Goal: Navigation & Orientation: Find specific page/section

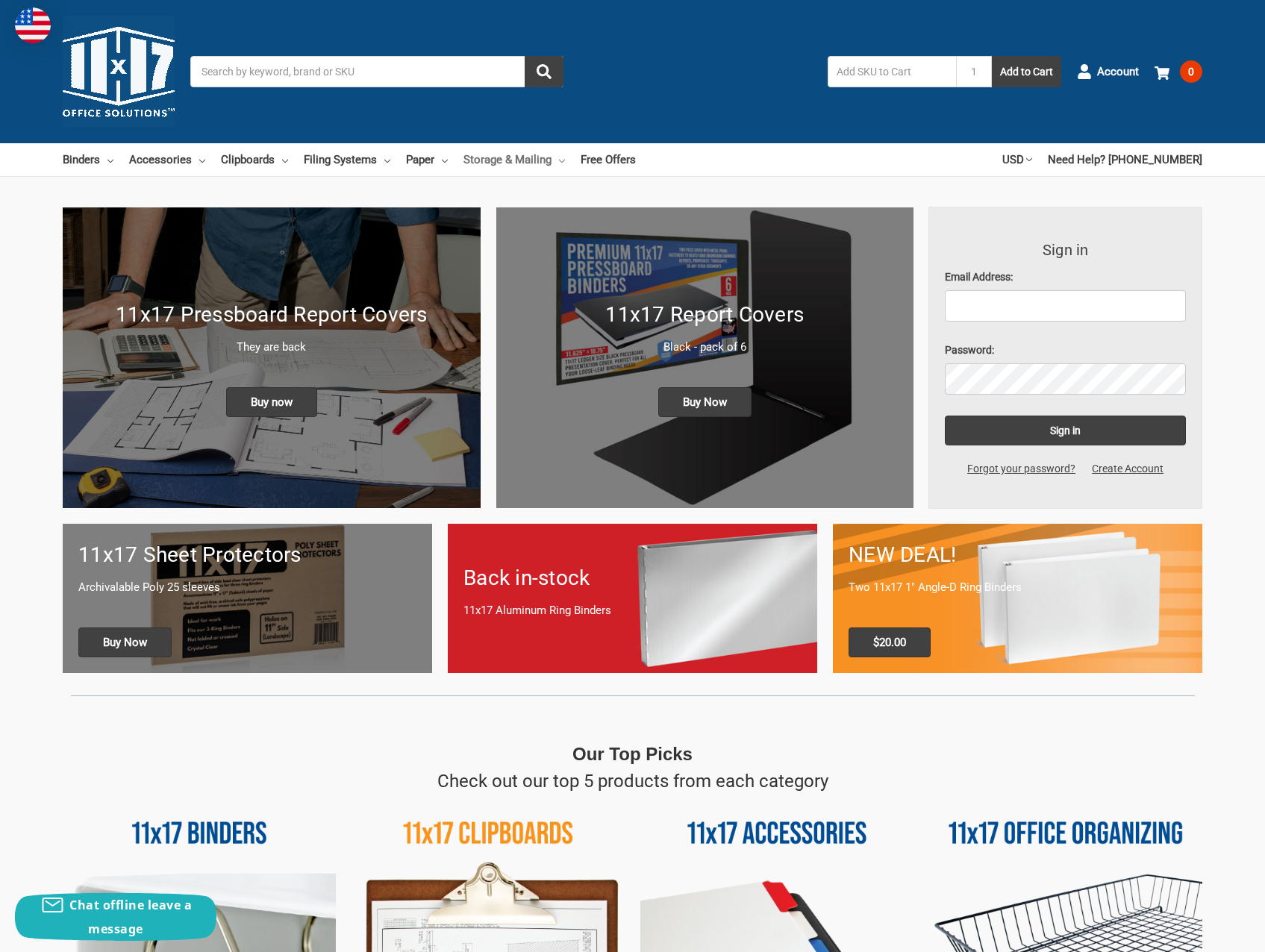
click at [561, 158] on icon at bounding box center [562, 161] width 6 height 6
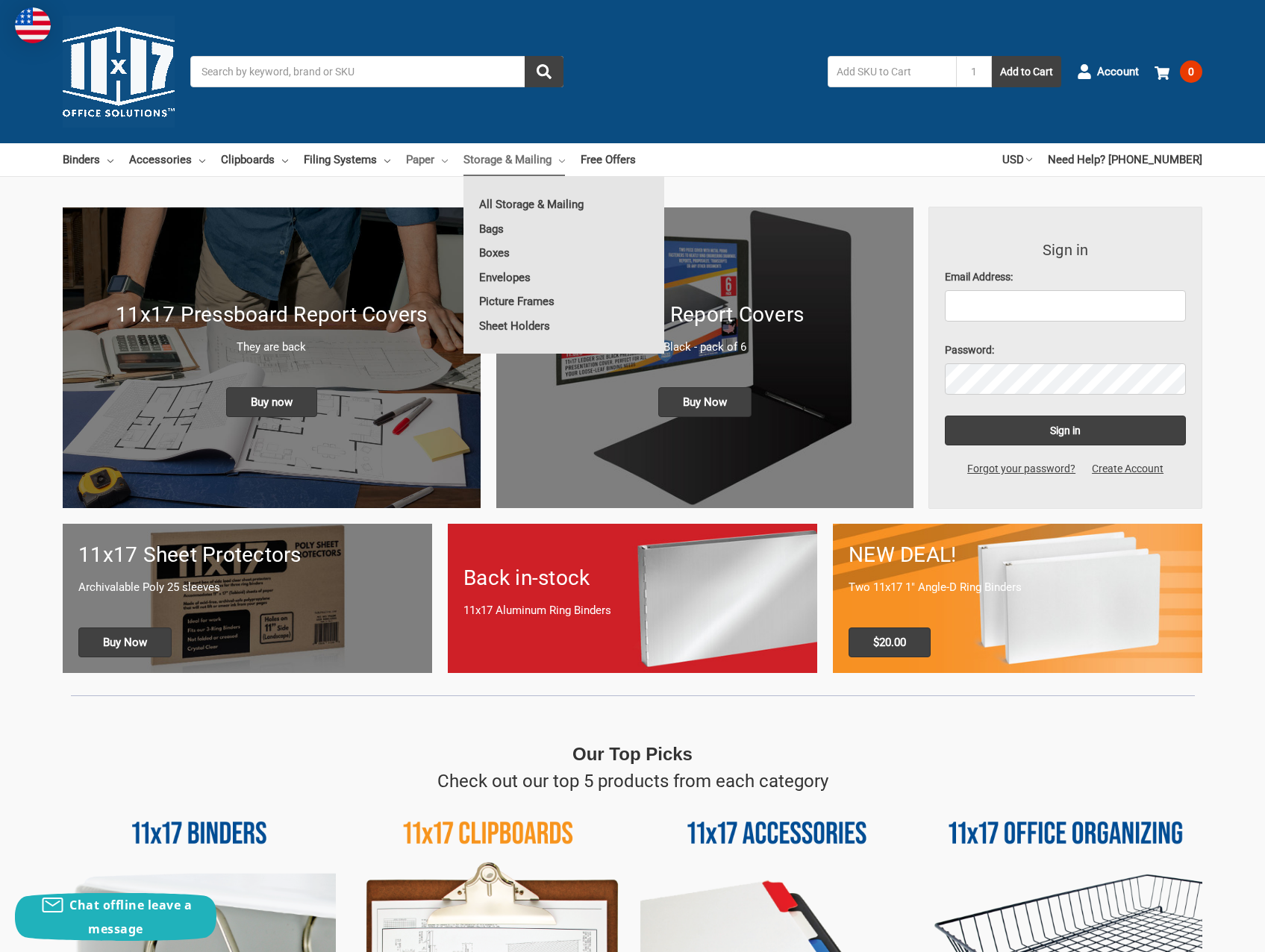
click at [442, 159] on icon at bounding box center [445, 161] width 6 height 6
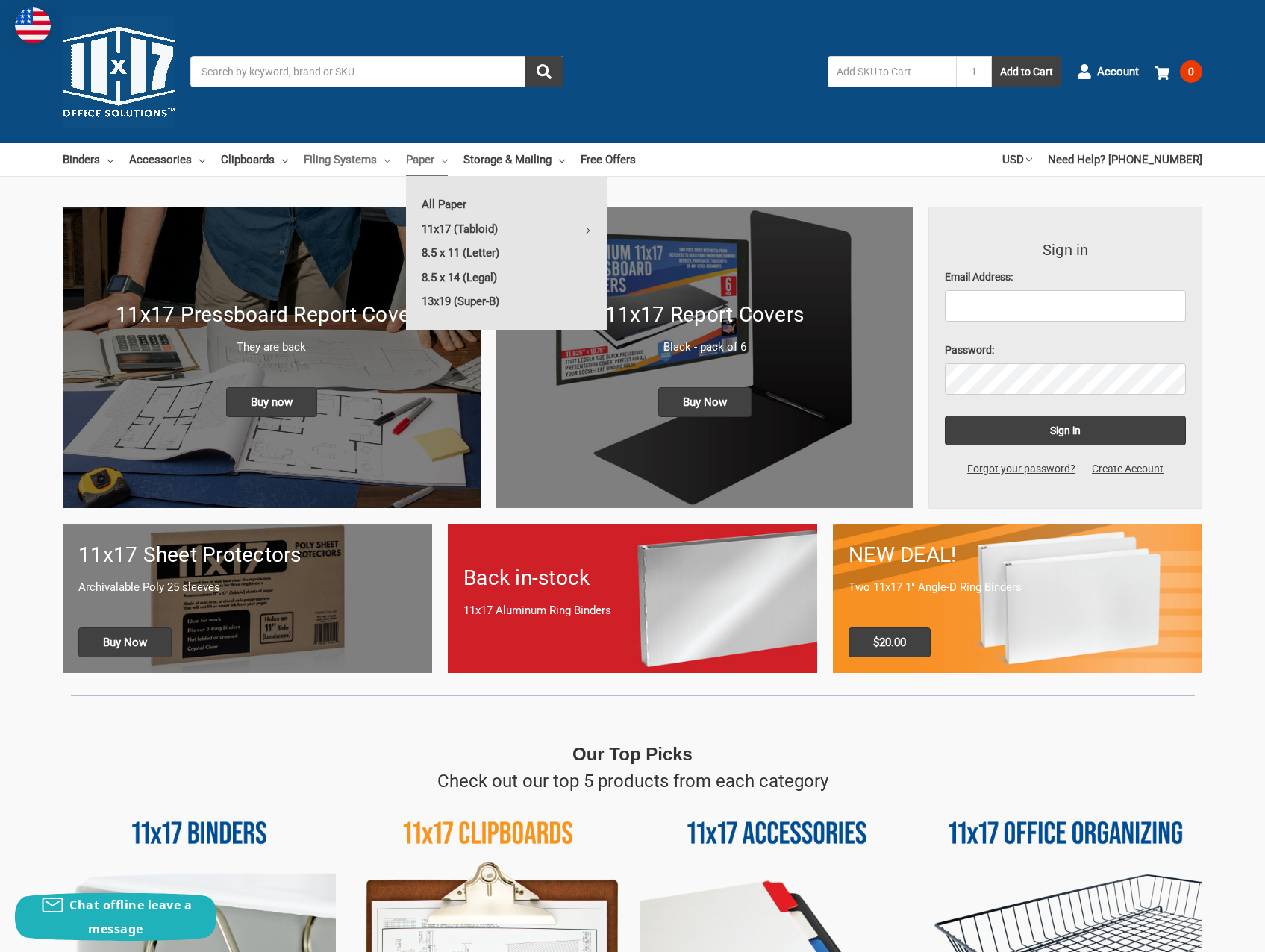
click at [387, 158] on icon at bounding box center [387, 161] width 6 height 6
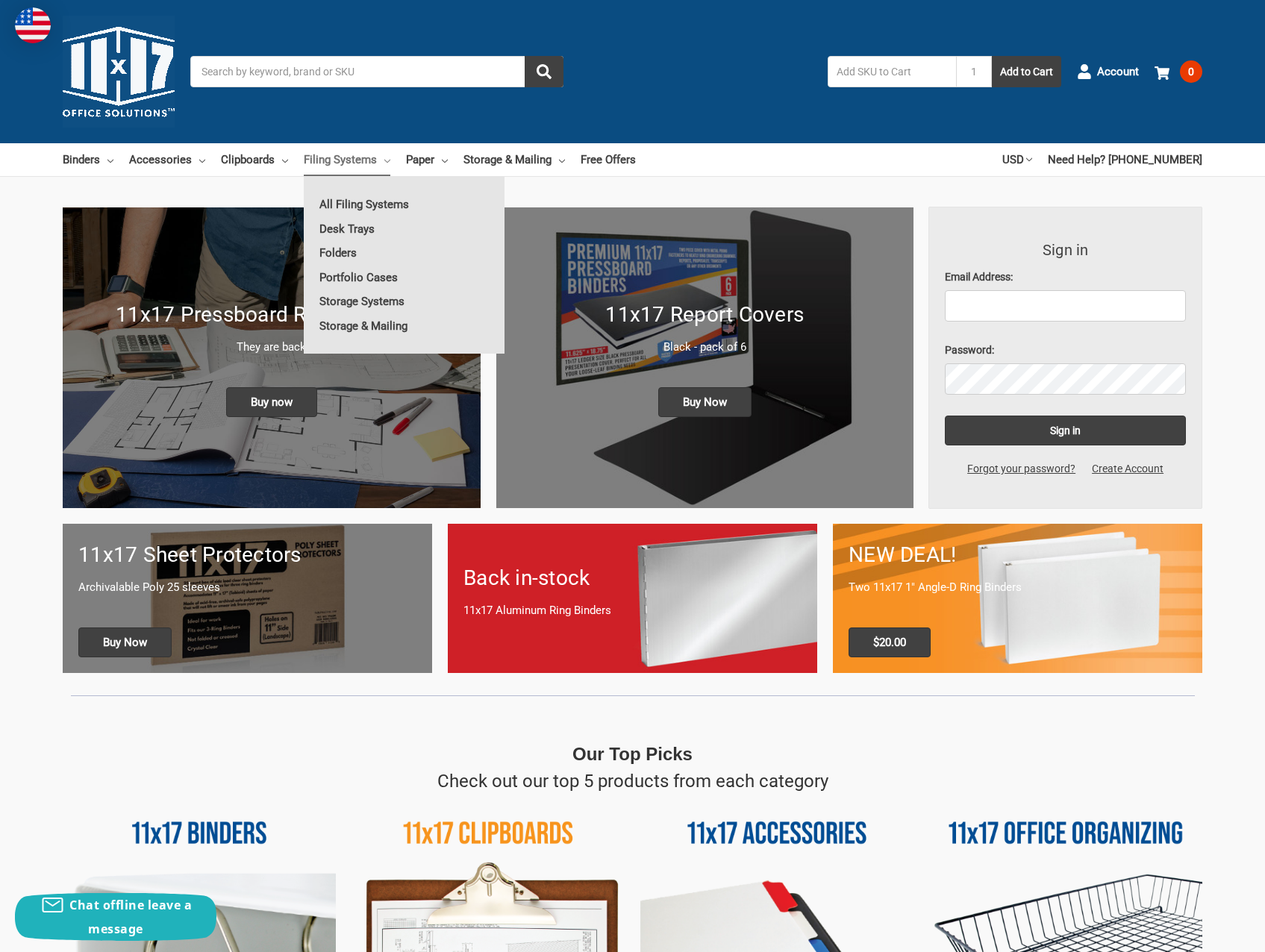
click at [287, 157] on ul "Binders All Binders 11x17 (Tabloid) All 11x17 (Tabloid) Ring Binders Fold-Over …" at bounding box center [349, 160] width 573 height 33
click at [282, 161] on use at bounding box center [286, 161] width 6 height 3
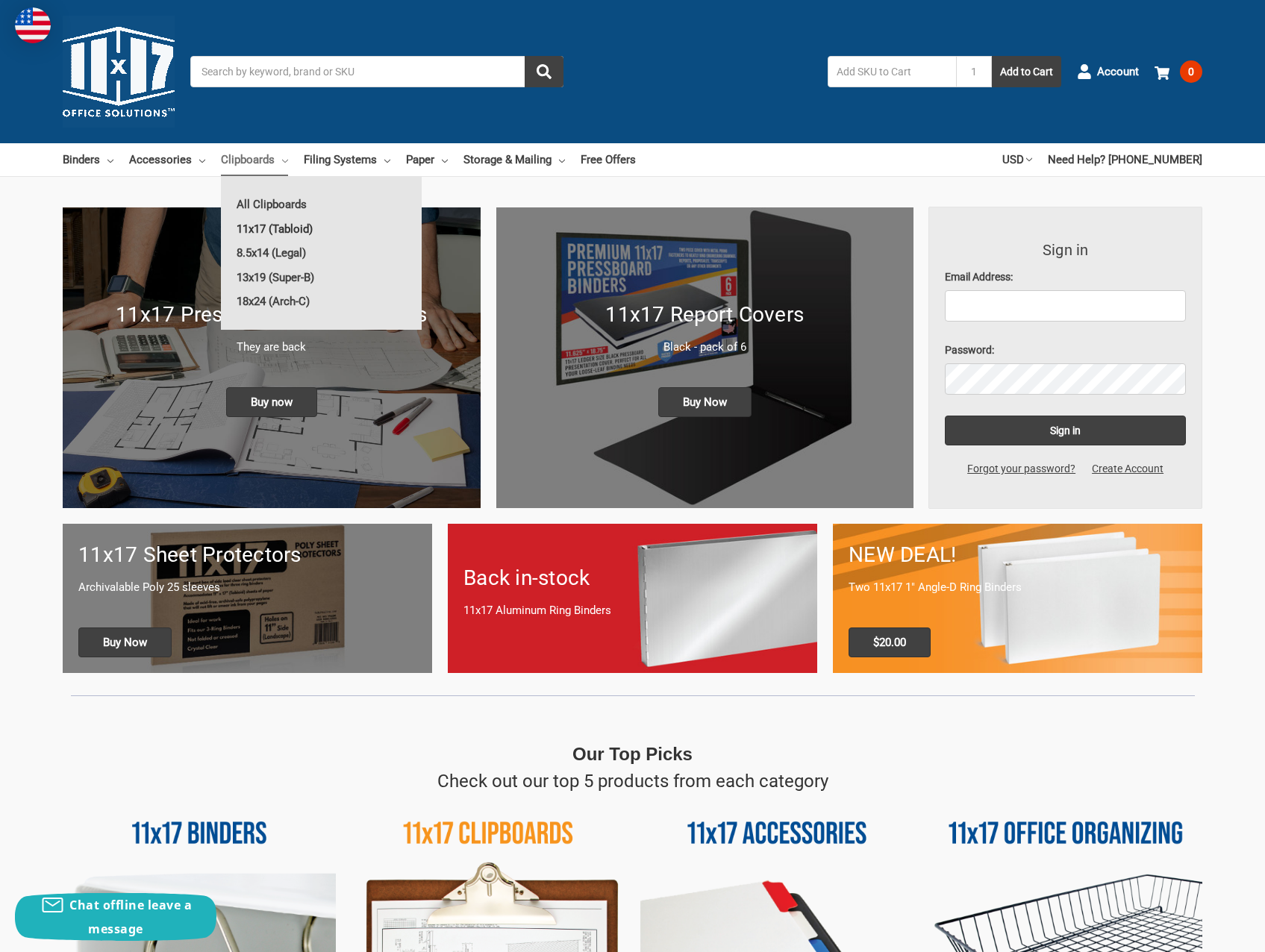
click at [261, 227] on link "11x17 (Tabloid)" at bounding box center [321, 229] width 201 height 24
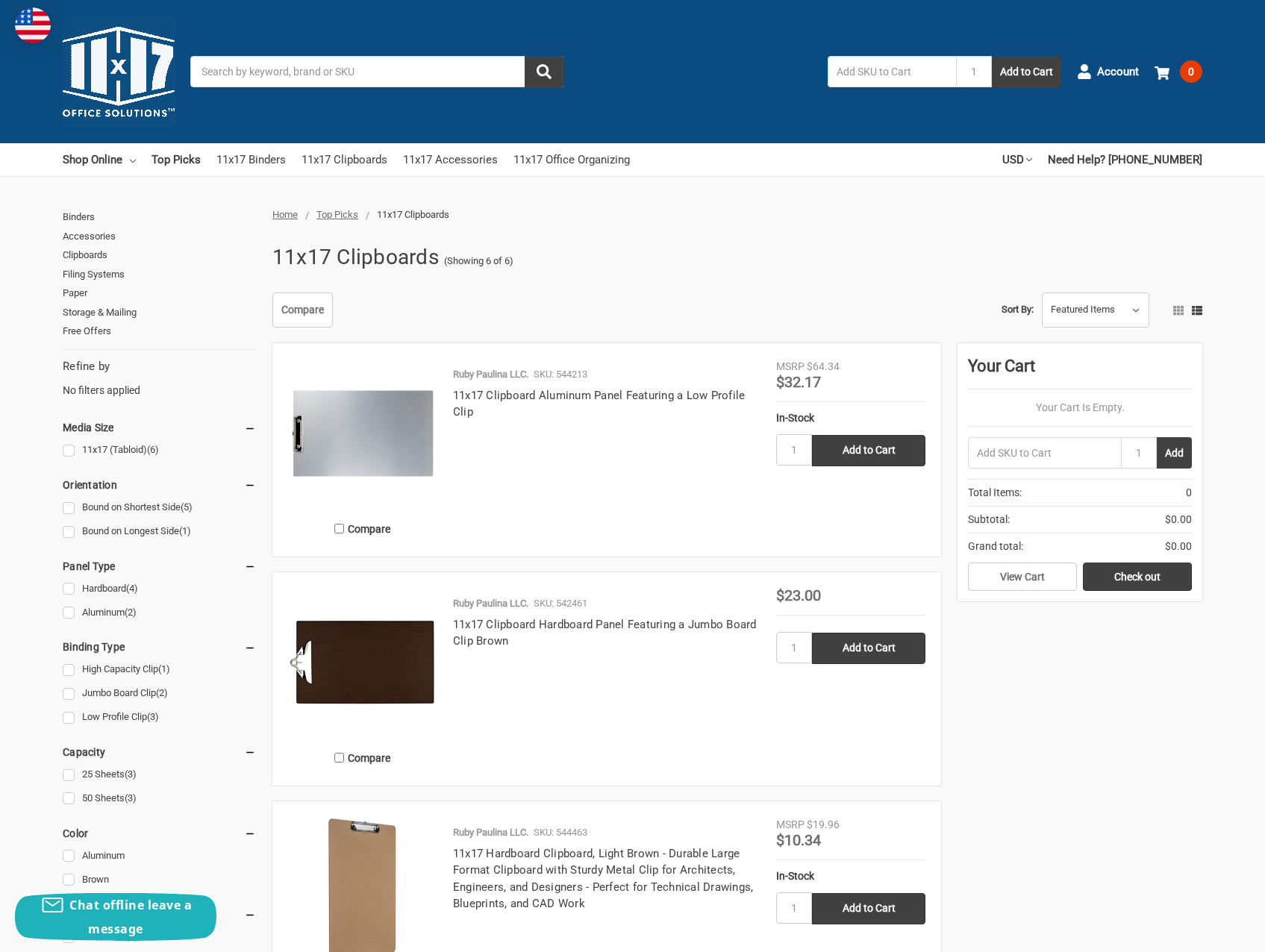
click at [116, 54] on img at bounding box center [119, 72] width 112 height 112
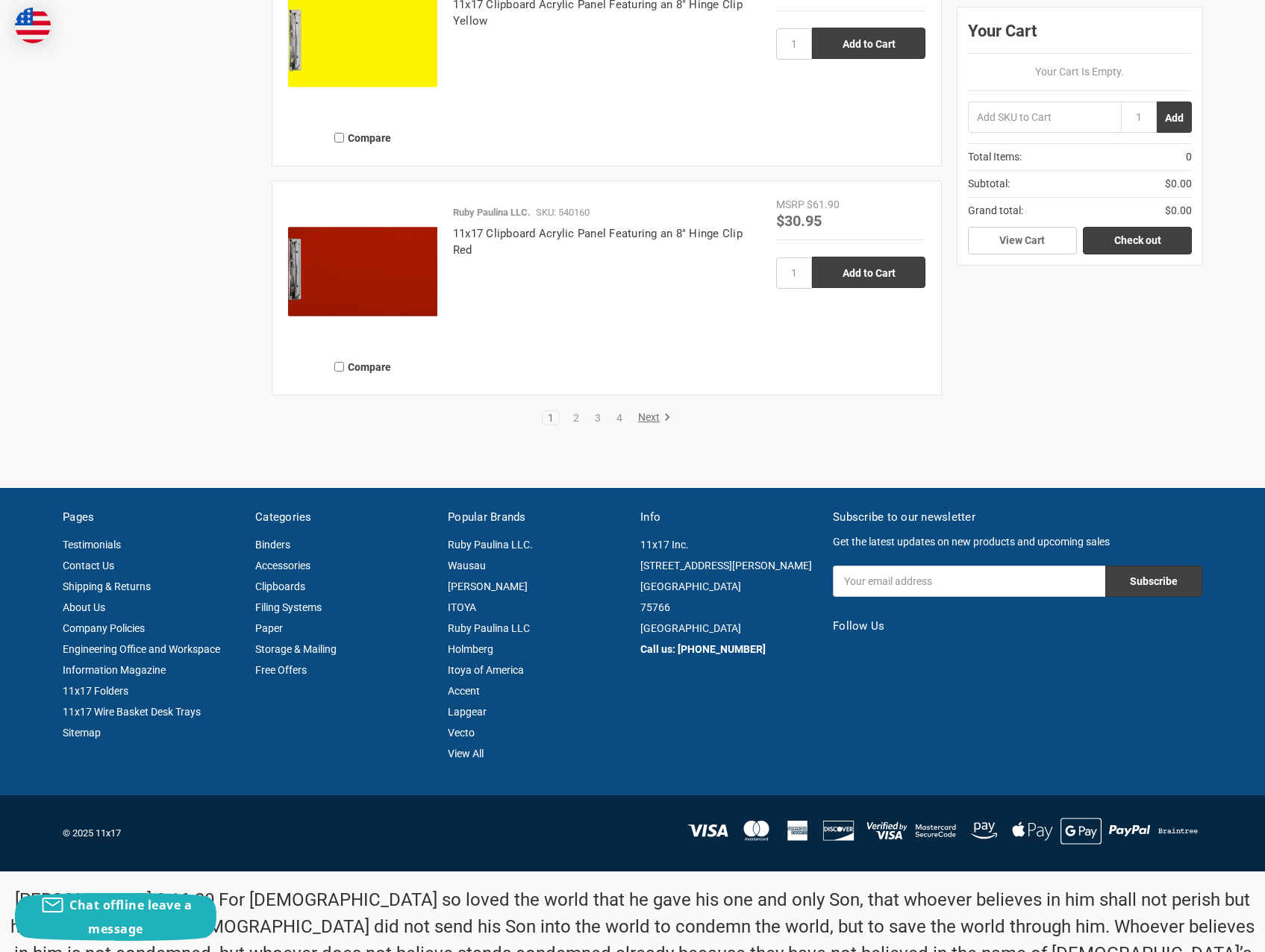
scroll to position [3433, 0]
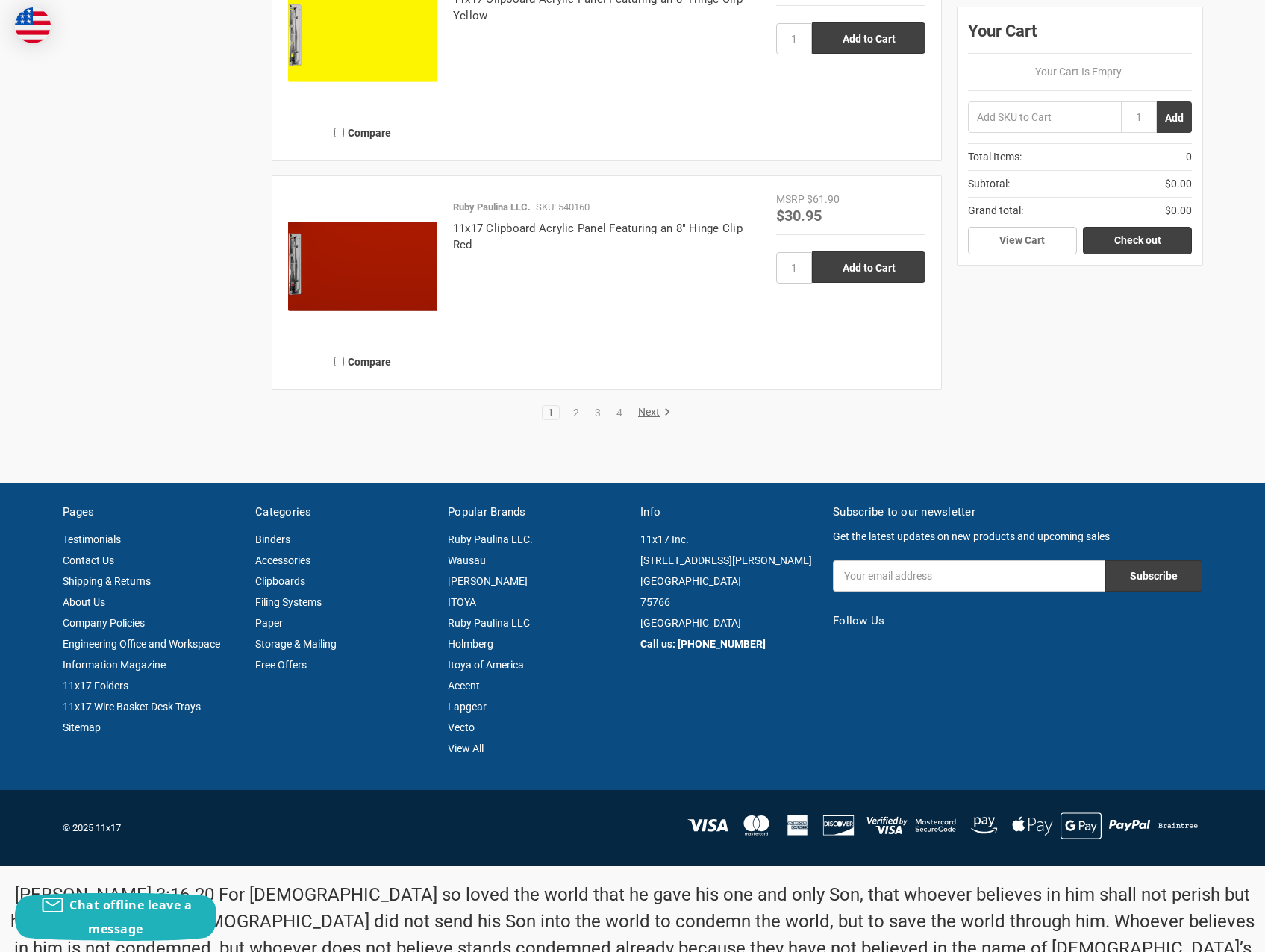
click at [647, 415] on link "Next" at bounding box center [651, 412] width 38 height 13
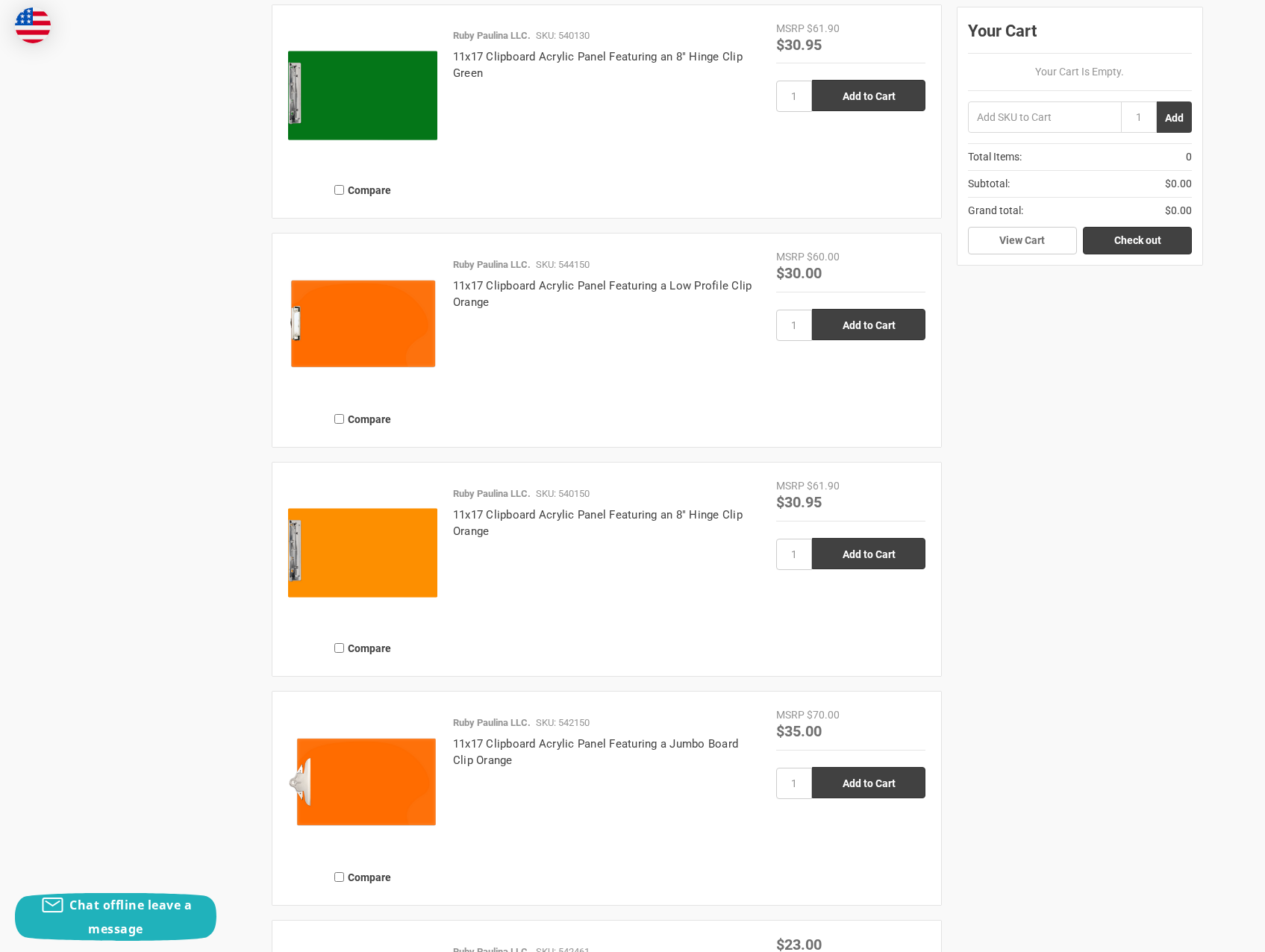
scroll to position [3060, 0]
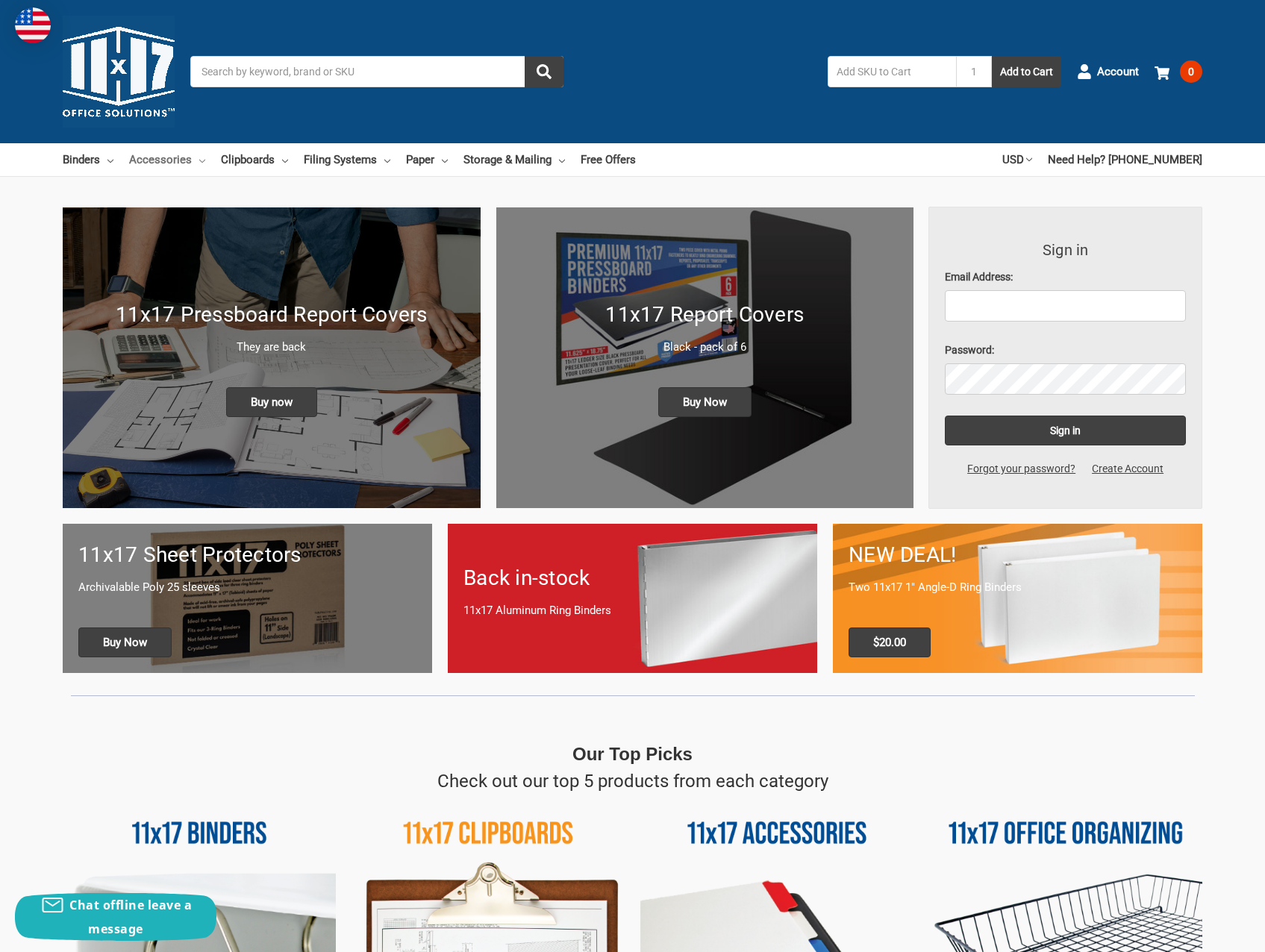
click at [199, 161] on icon at bounding box center [202, 161] width 6 height 6
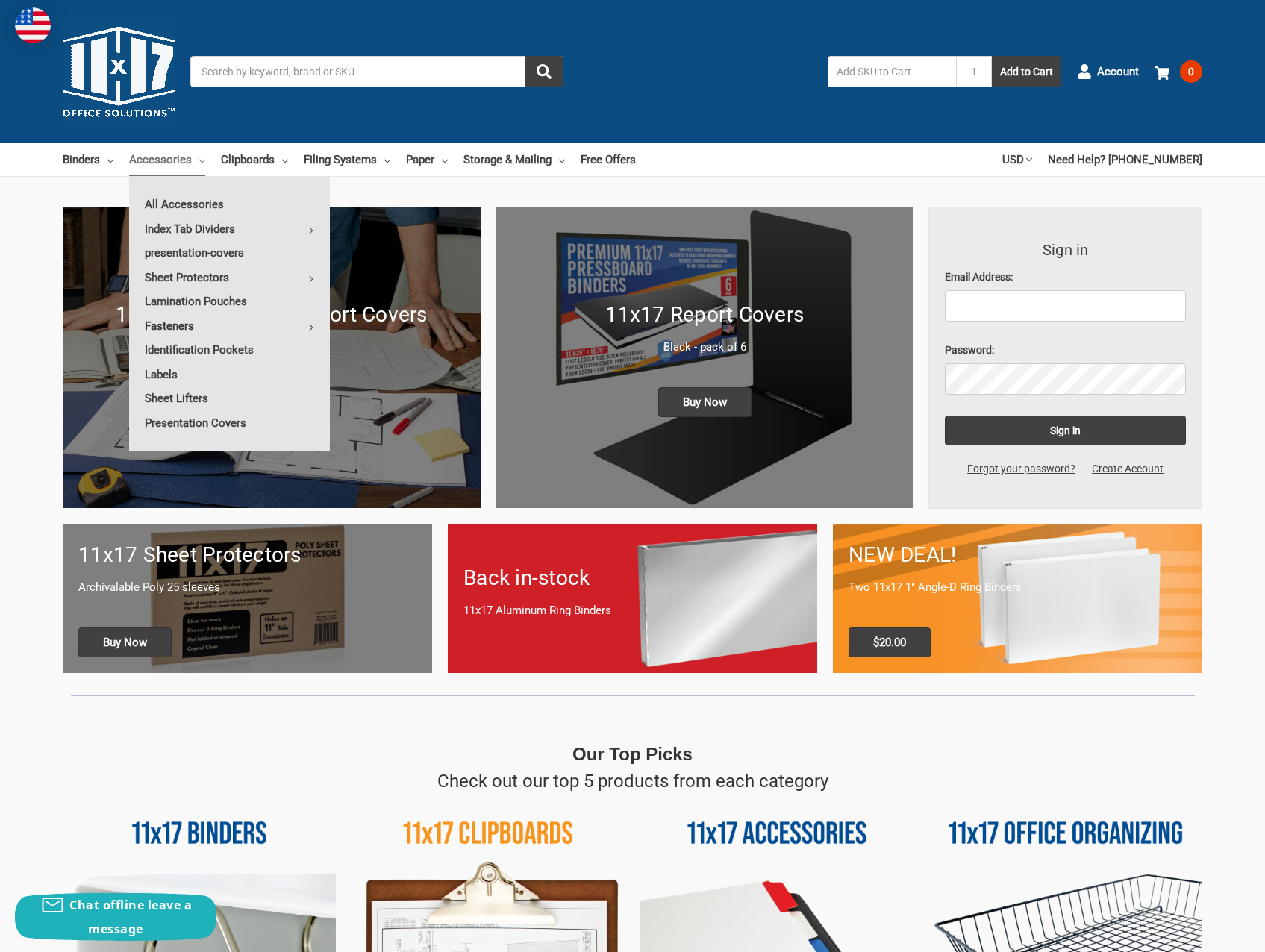
click at [301, 327] on link "Fasteners" at bounding box center [229, 326] width 201 height 24
